Goal: Task Accomplishment & Management: Complete application form

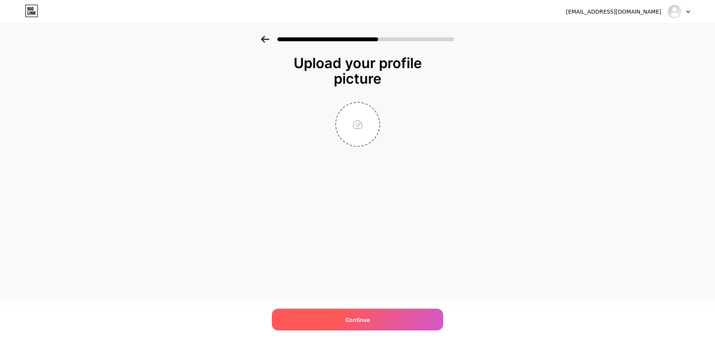
click at [350, 321] on span "Continue" at bounding box center [358, 320] width 25 height 8
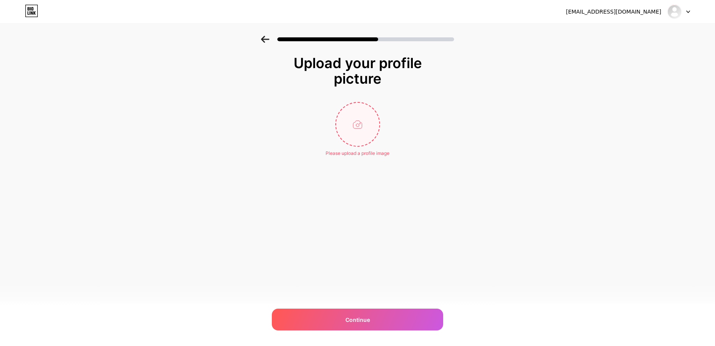
click at [358, 136] on input "file" at bounding box center [357, 124] width 43 height 43
click at [362, 122] on input "file" at bounding box center [357, 124] width 43 height 43
click at [369, 115] on input "file" at bounding box center [357, 124] width 43 height 43
type input "C:\fakepath\[PERSON_NAME].png"
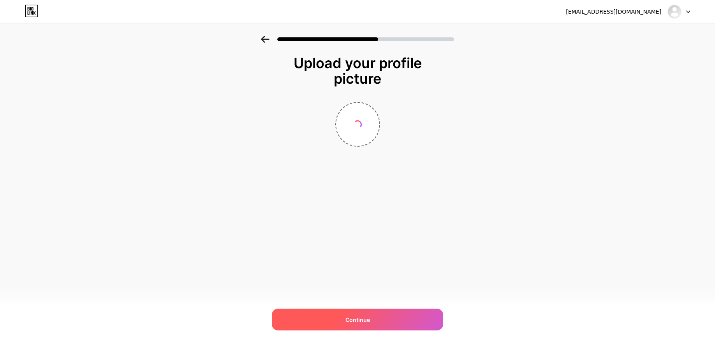
click at [351, 318] on span "Continue" at bounding box center [358, 320] width 25 height 8
click at [349, 314] on div "Continue" at bounding box center [357, 320] width 171 height 22
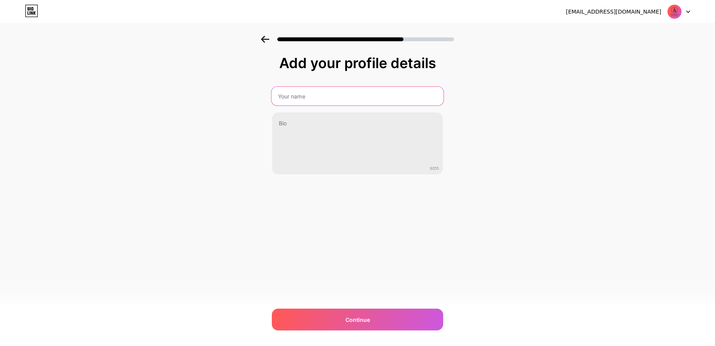
click at [346, 101] on input "text" at bounding box center [358, 96] width 172 height 19
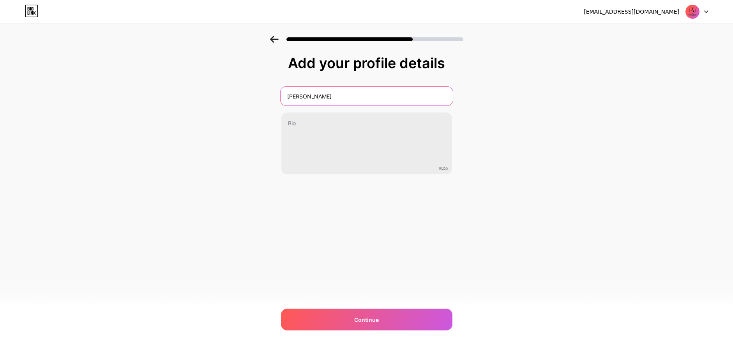
type input "[PERSON_NAME]"
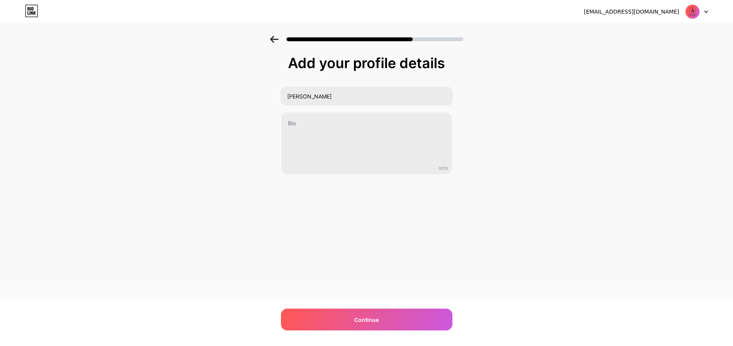
click at [358, 331] on div "[EMAIL_ADDRESS][DOMAIN_NAME] Logout Link Copied Add your profile details [PERSO…" at bounding box center [366, 173] width 733 height 346
click at [359, 322] on span "Continue" at bounding box center [366, 320] width 25 height 8
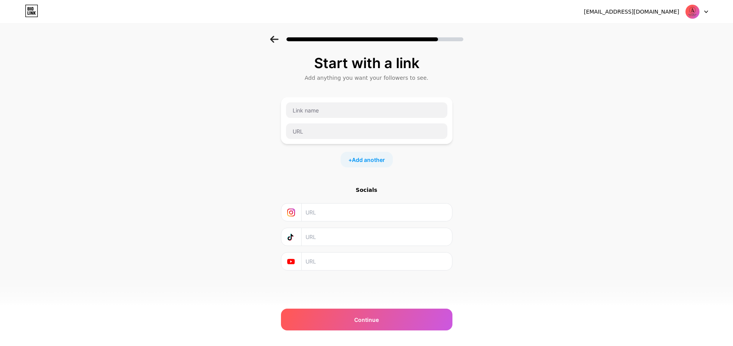
click at [346, 207] on input "text" at bounding box center [375, 213] width 141 height 18
type input "chuchu10_2"
click at [341, 114] on input "text" at bounding box center [366, 110] width 161 height 16
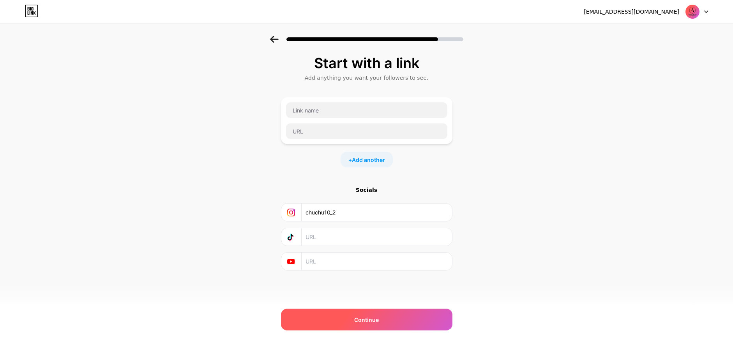
click at [350, 320] on div "Continue" at bounding box center [366, 320] width 171 height 22
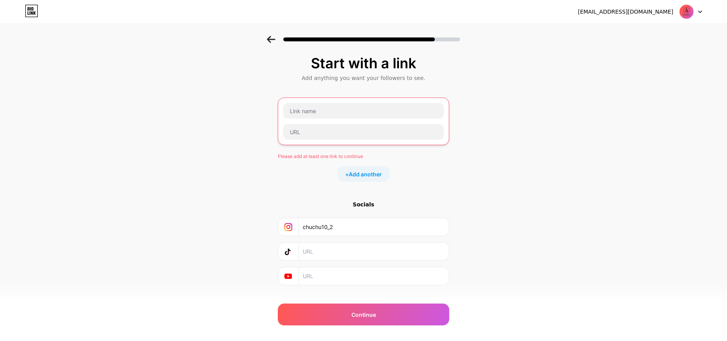
click at [354, 118] on div at bounding box center [363, 110] width 161 height 16
click at [353, 113] on input "text" at bounding box center [363, 111] width 161 height 16
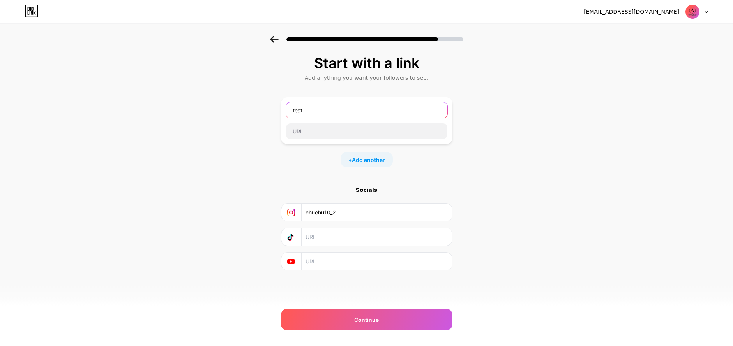
type input "test"
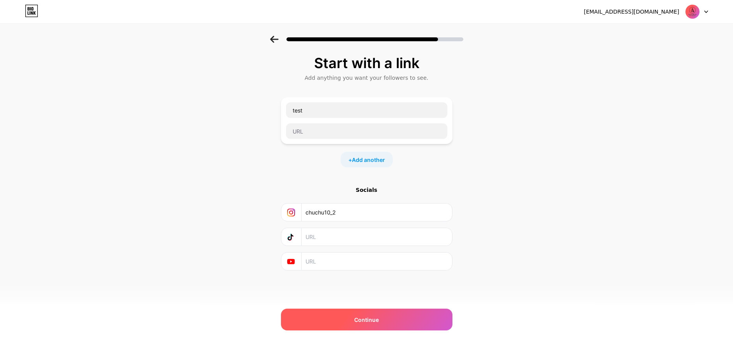
drag, startPoint x: 372, startPoint y: 321, endPoint x: 362, endPoint y: 307, distance: 16.9
click at [372, 321] on span "Continue" at bounding box center [366, 320] width 25 height 8
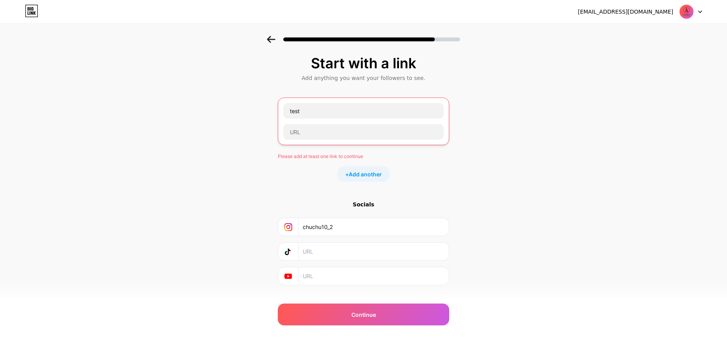
click at [312, 140] on div "test" at bounding box center [363, 121] width 171 height 48
click at [313, 138] on div at bounding box center [363, 132] width 161 height 16
click at [313, 136] on input "text" at bounding box center [363, 132] width 161 height 16
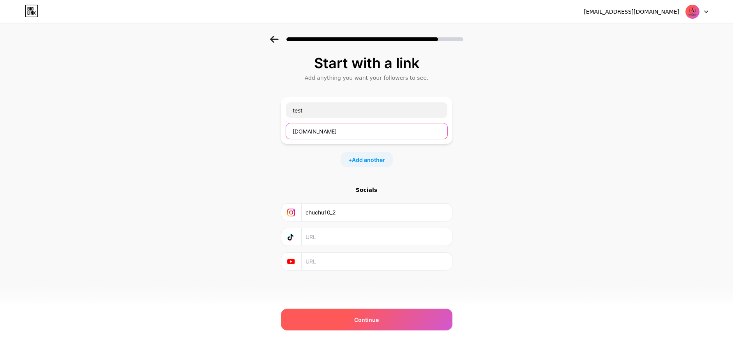
type input "[DOMAIN_NAME]"
click at [349, 311] on div "Continue" at bounding box center [366, 320] width 171 height 22
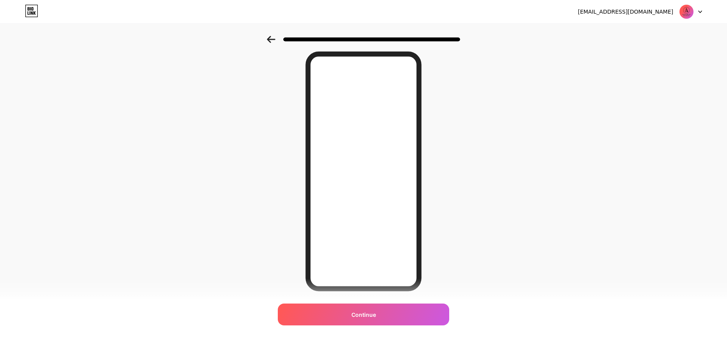
scroll to position [37, 0]
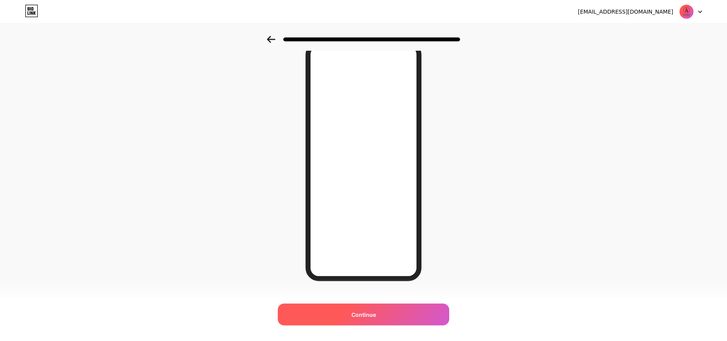
click at [358, 310] on span "Continue" at bounding box center [363, 314] width 25 height 8
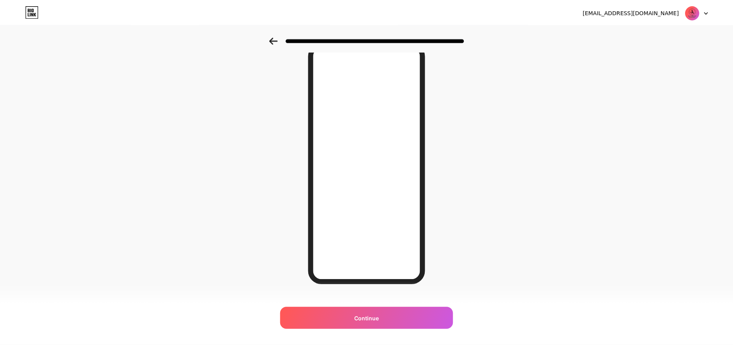
scroll to position [0, 0]
